Goal: Transaction & Acquisition: Purchase product/service

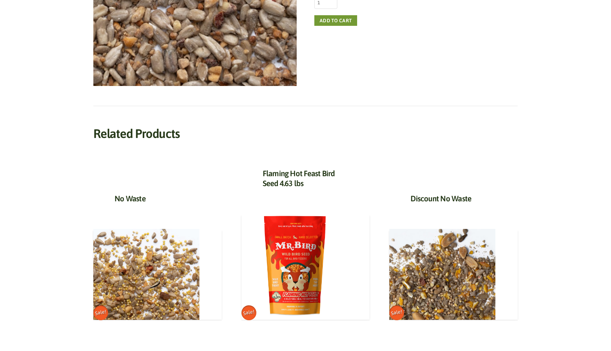
scroll to position [297, 0]
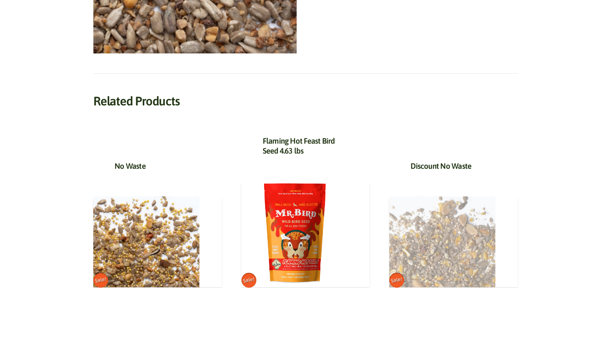
click at [454, 248] on img at bounding box center [442, 241] width 106 height 91
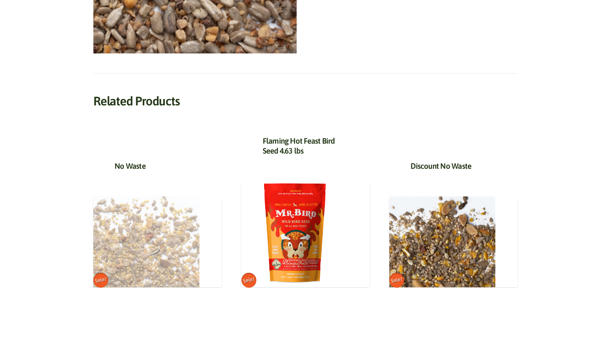
click at [164, 251] on img at bounding box center [146, 241] width 106 height 91
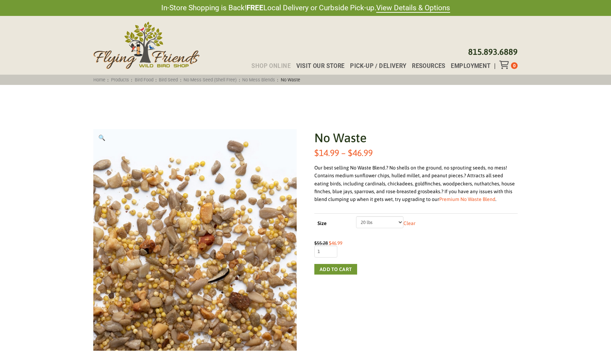
click at [271, 64] on span "Shop Online" at bounding box center [270, 66] width 39 height 6
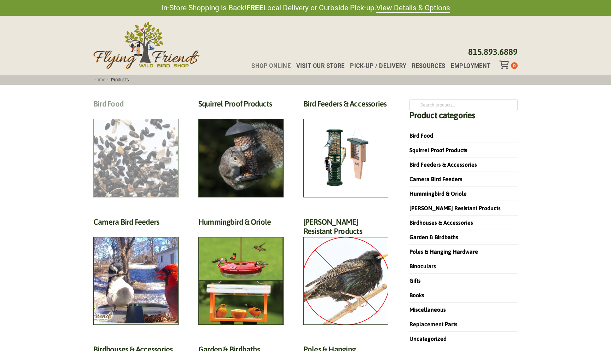
click at [148, 112] on h2 "Bird Food (70)" at bounding box center [135, 105] width 85 height 13
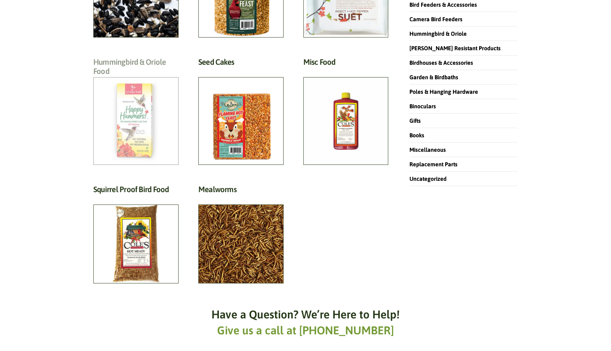
scroll to position [194, 0]
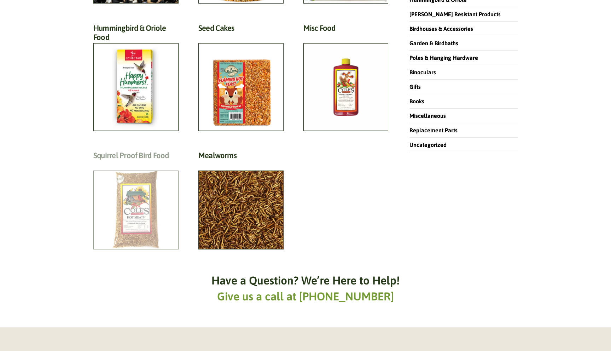
click at [130, 164] on h2 "Squirrel Proof Bird Food (13)" at bounding box center [135, 157] width 85 height 13
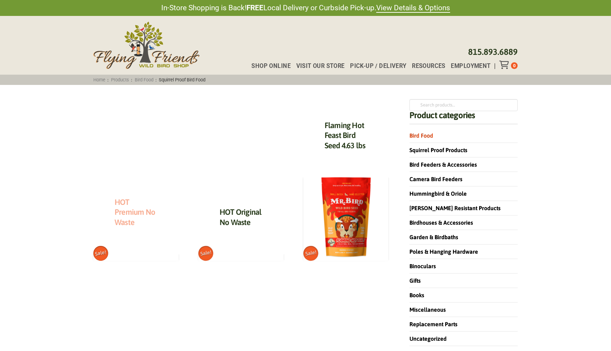
click at [129, 212] on link "HOT Premium No Waste" at bounding box center [135, 211] width 41 height 29
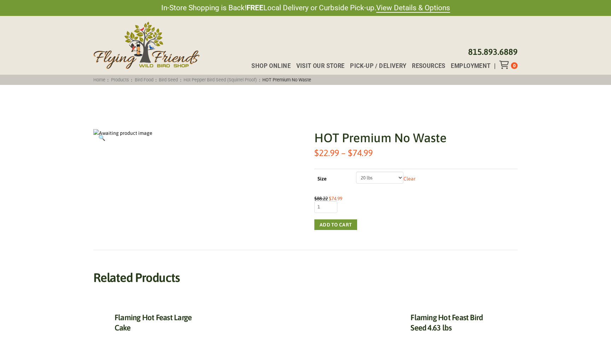
click at [131, 133] on img at bounding box center [122, 133] width 59 height 8
click at [100, 131] on link "🔍" at bounding box center [101, 137] width 17 height 17
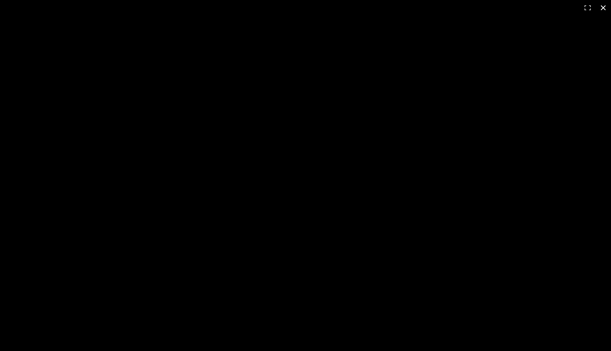
click at [607, 7] on button "Close (Esc)" at bounding box center [604, 8] width 16 height 16
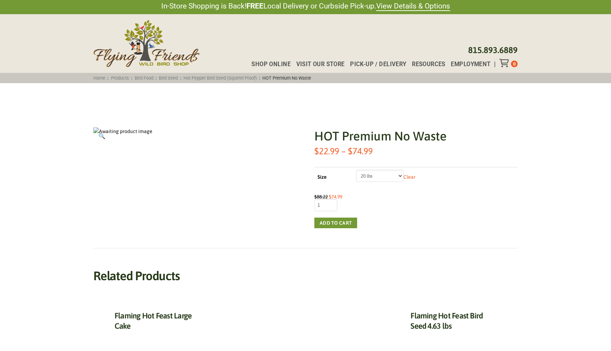
scroll to position [1, 0]
click at [400, 174] on select "Choose an option 5 lbs 10 lbs 20 lbs" at bounding box center [380, 176] width 48 height 12
select select "10 lbs"
click at [328, 222] on button "Add to cart" at bounding box center [335, 223] width 43 height 11
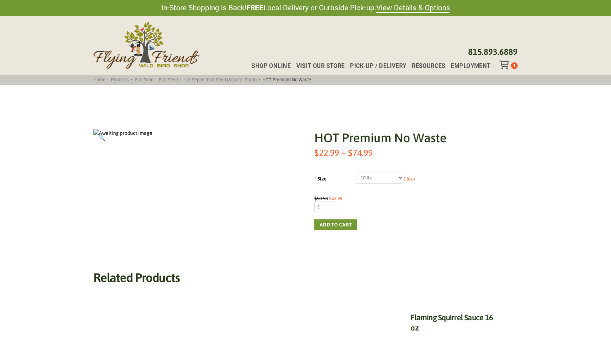
click at [512, 63] on div "1" at bounding box center [514, 65] width 7 height 7
click at [509, 63] on div "Toggle Off Canvas Content" at bounding box center [505, 64] width 12 height 8
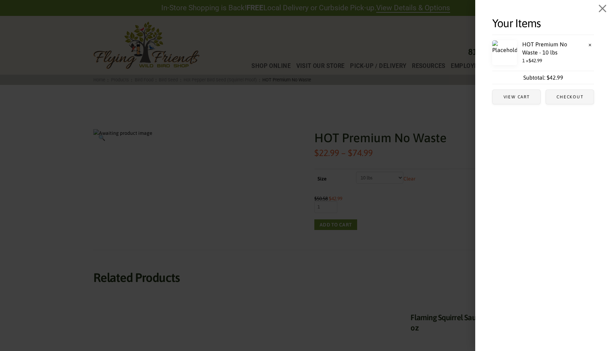
click at [509, 63] on span "Off Canvas" at bounding box center [305, 175] width 611 height 351
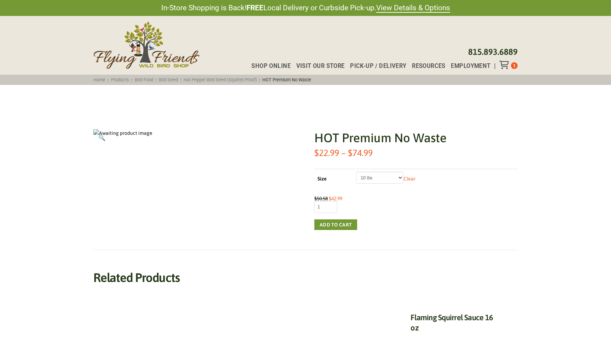
click at [509, 63] on div "Toggle Off Canvas Content" at bounding box center [505, 64] width 12 height 8
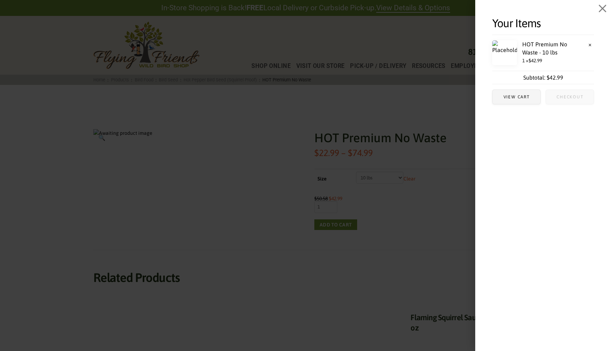
click at [565, 95] on span "Checkout" at bounding box center [570, 97] width 27 height 4
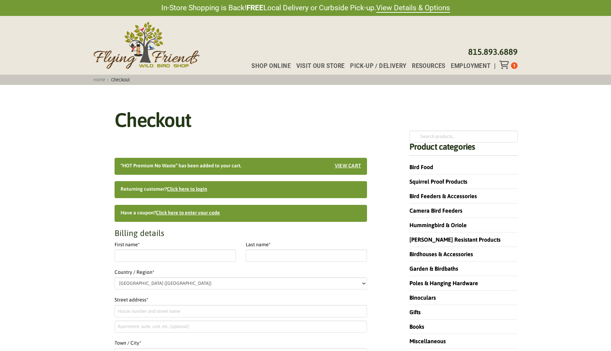
select select "IL"
